Goal: Check status

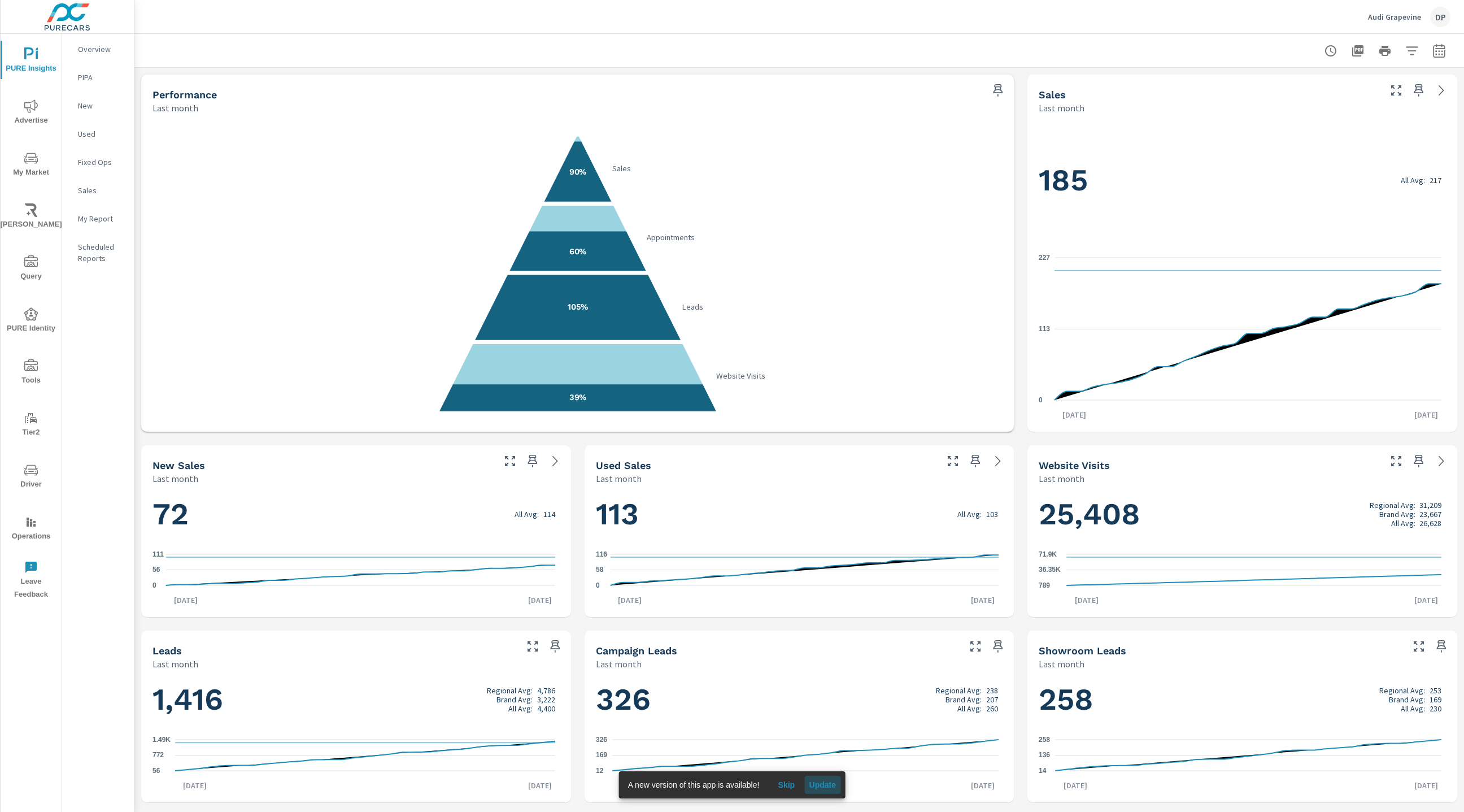
click at [823, 786] on span "Update" at bounding box center [822, 784] width 27 height 10
